Goal: Information Seeking & Learning: Find specific fact

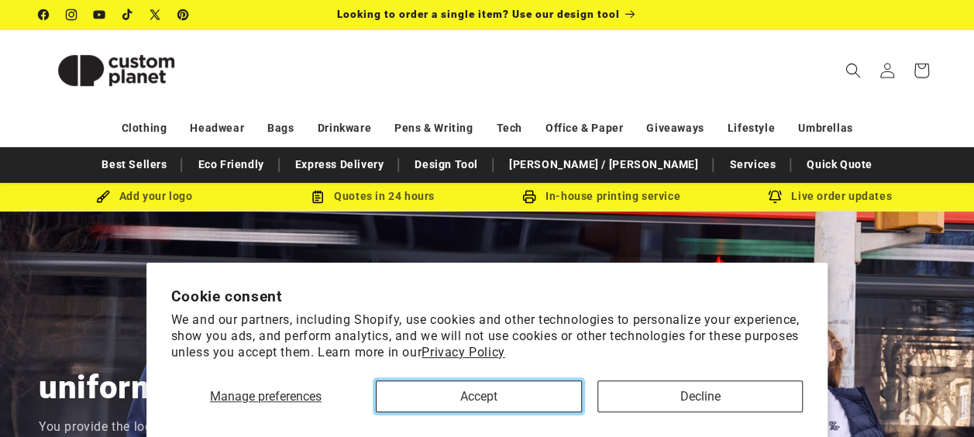
click at [473, 401] on button "Accept" at bounding box center [479, 396] width 206 height 32
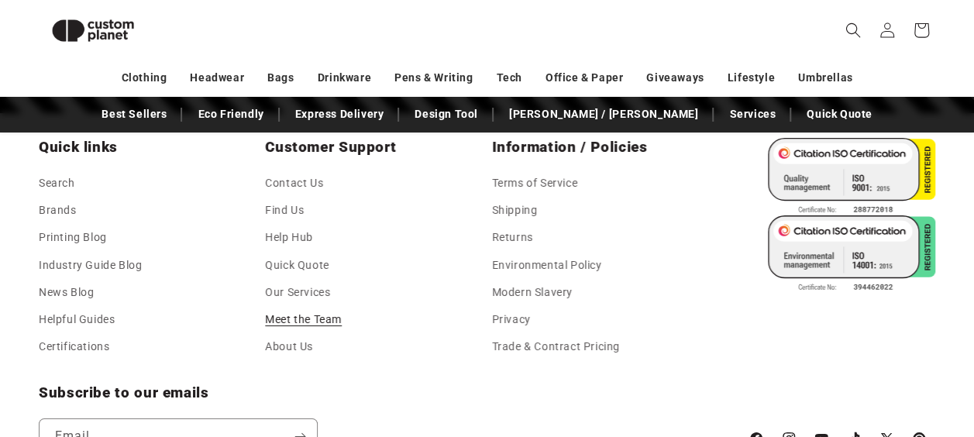
scroll to position [0, 1947]
click at [321, 314] on link "Meet the Team" at bounding box center [303, 319] width 77 height 27
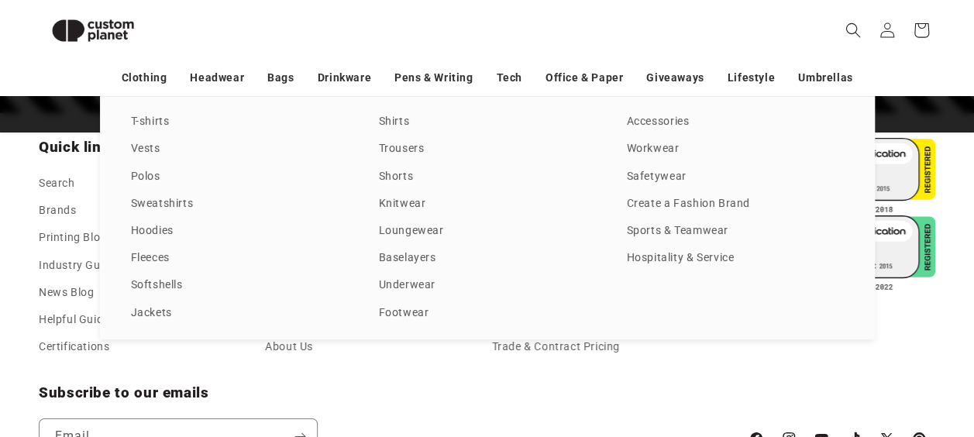
scroll to position [0, 0]
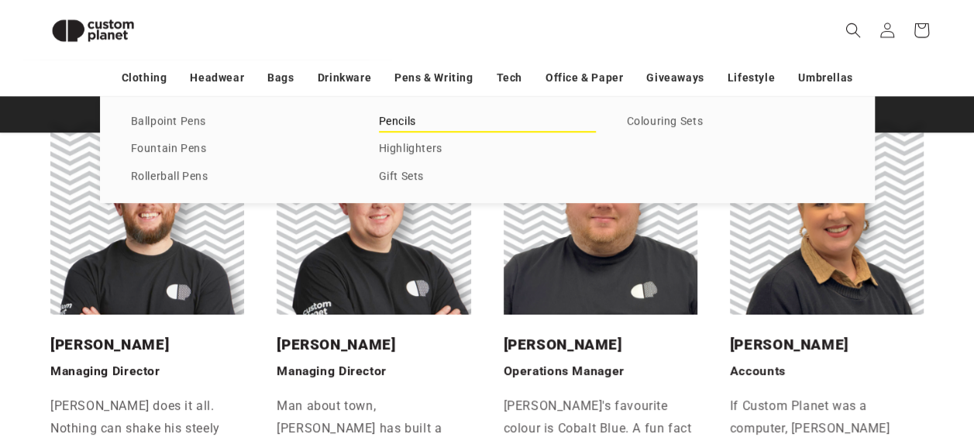
scroll to position [289, 0]
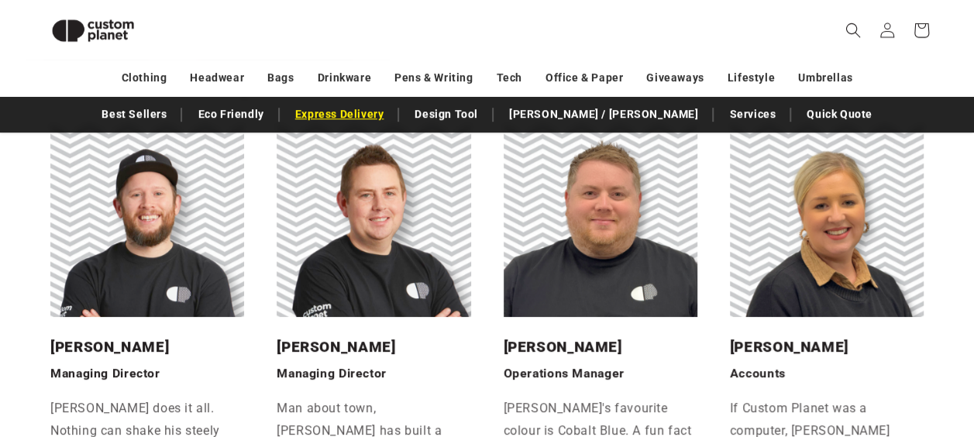
click at [392, 118] on link "Express Delivery" at bounding box center [339, 114] width 105 height 27
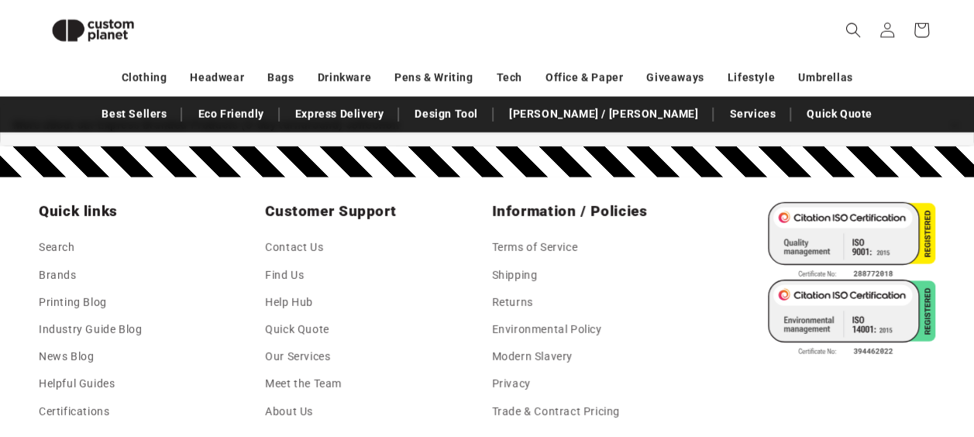
scroll to position [1992, 0]
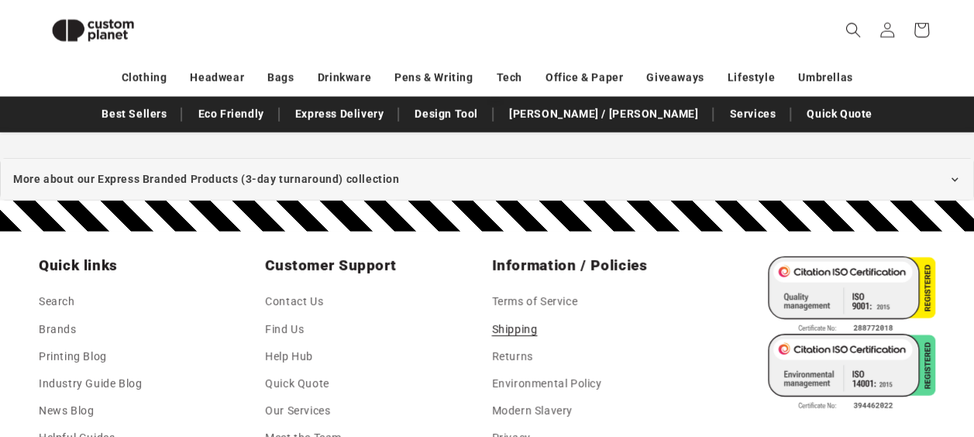
click at [507, 316] on link "Shipping" at bounding box center [515, 329] width 46 height 27
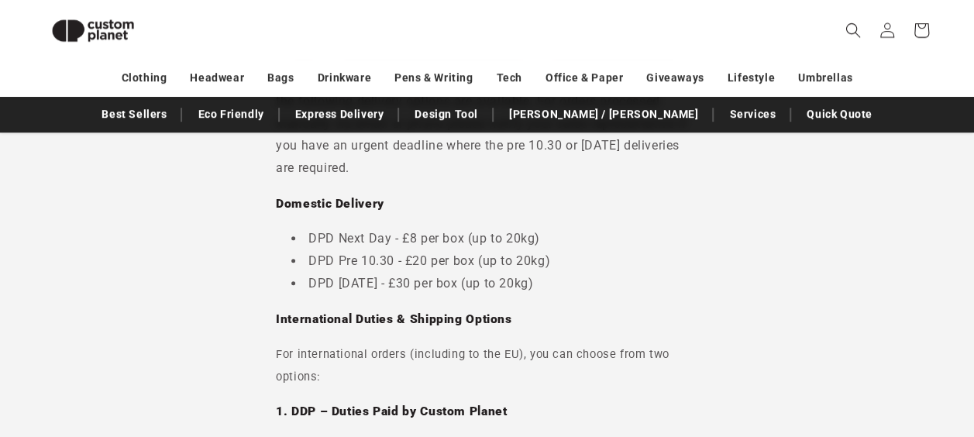
scroll to position [366, 0]
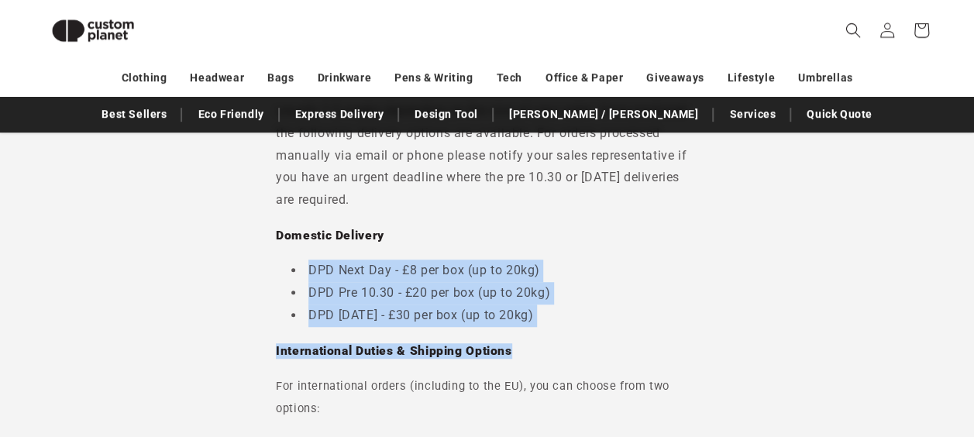
drag, startPoint x: 579, startPoint y: 332, endPoint x: 273, endPoint y: 275, distance: 311.1
drag, startPoint x: 273, startPoint y: 275, endPoint x: 349, endPoint y: 288, distance: 77.0
copy div "DPD Next Day - £8 per box (up to 20kg) DPD Pre 10.30 - £20 per box (up to 20kg)…"
